Goal: Find contact information: Find contact information

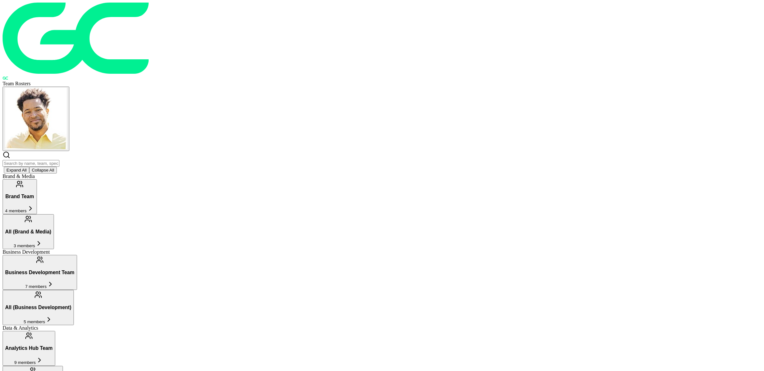
scroll to position [46, 0]
click at [47, 284] on span "7 members" at bounding box center [35, 286] width 21 height 5
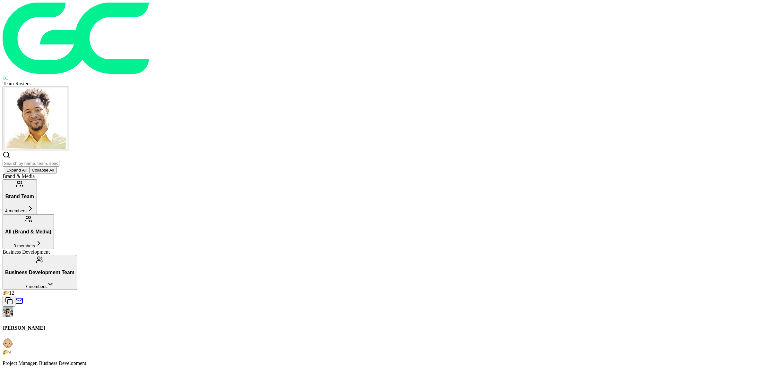
click at [261, 307] on div "Amy Bradley 🌮 4 Project Manager, Business Development" at bounding box center [382, 344] width 759 height 75
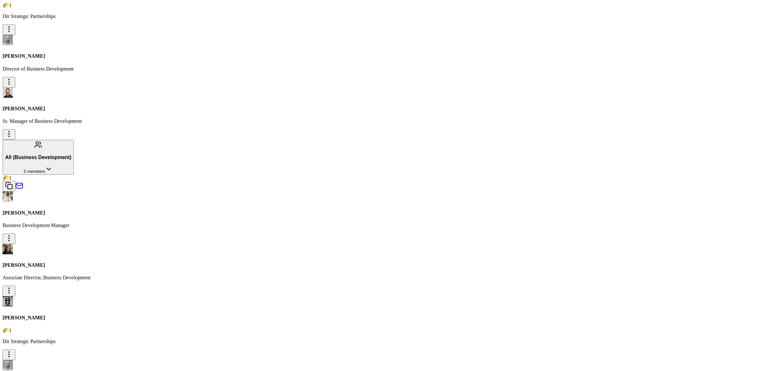
scroll to position [580, 0]
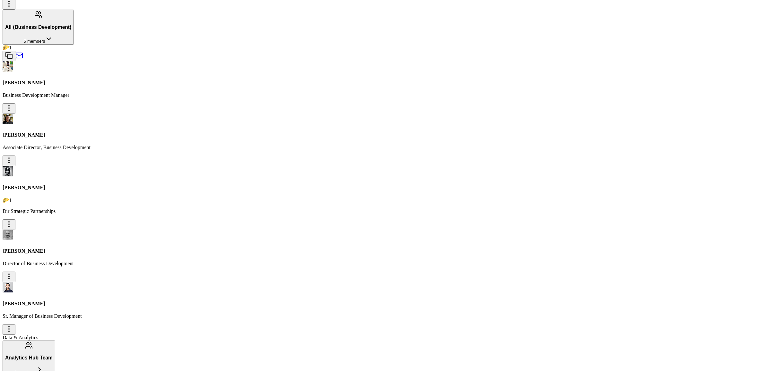
scroll to position [699, 0]
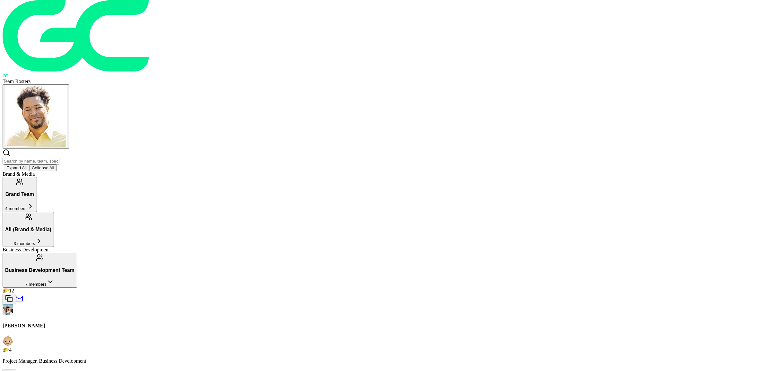
scroll to position [0, 0]
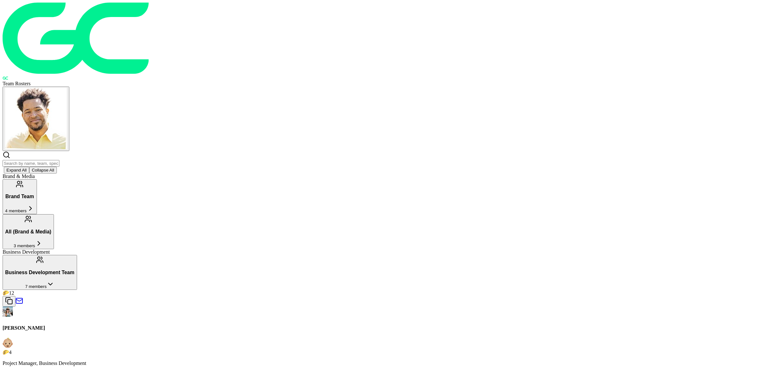
click at [35, 244] on span "3 members" at bounding box center [24, 246] width 21 height 5
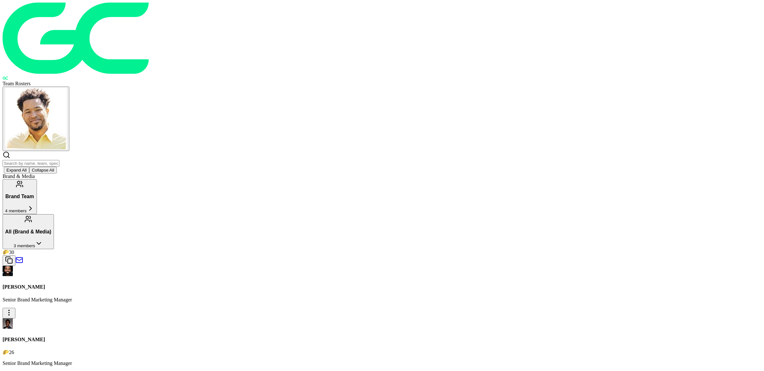
click at [27, 209] on span "4 members" at bounding box center [15, 211] width 21 height 5
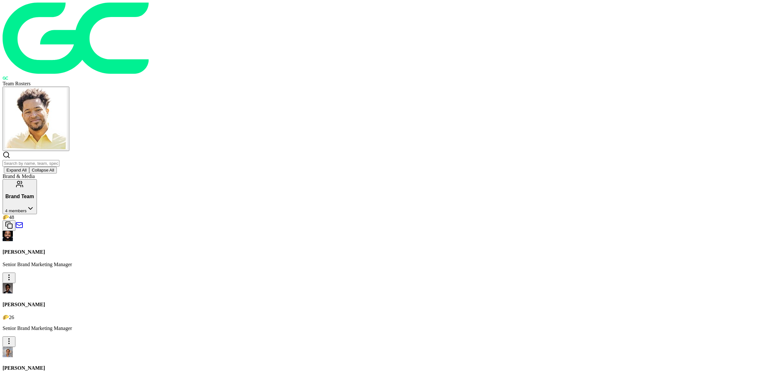
click at [27, 209] on span "4 members" at bounding box center [15, 211] width 21 height 5
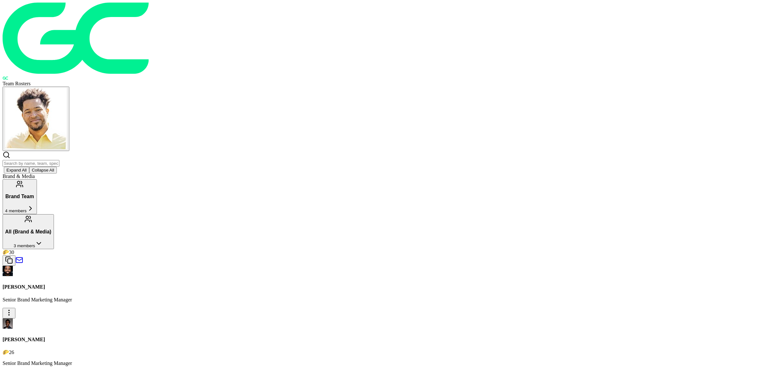
click at [51, 229] on h3 "All (Brand & Media)" at bounding box center [28, 232] width 46 height 6
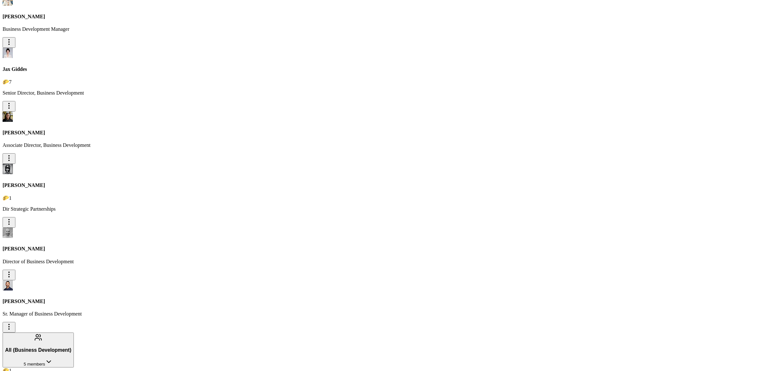
scroll to position [388, 0]
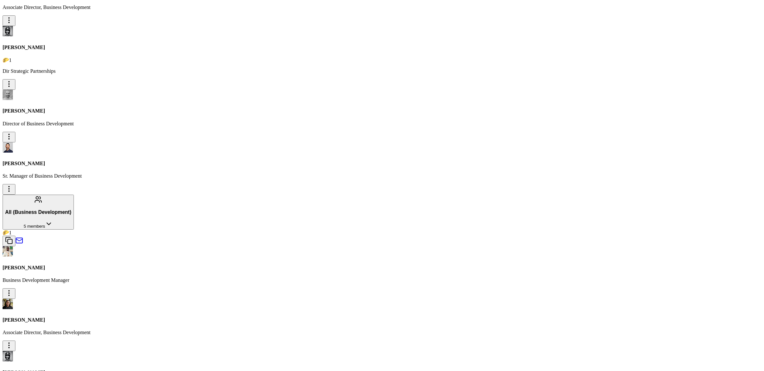
scroll to position [580, 0]
